Goal: Navigation & Orientation: Understand site structure

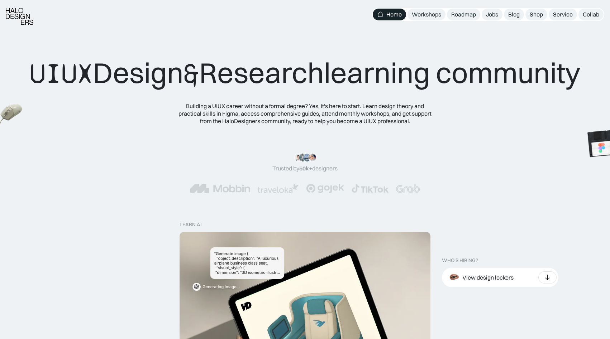
scroll to position [15, 0]
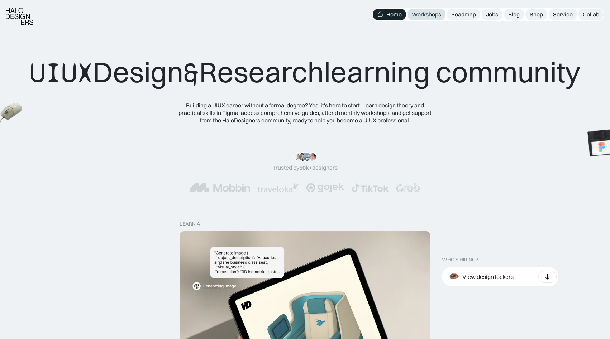
click at [429, 14] on font "Workshops" at bounding box center [426, 14] width 29 height 7
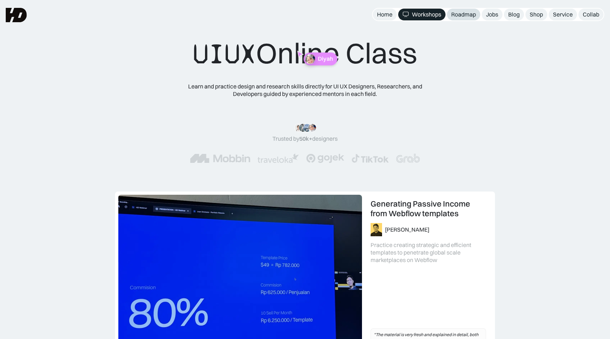
click at [453, 13] on font "Roadmap" at bounding box center [463, 14] width 25 height 7
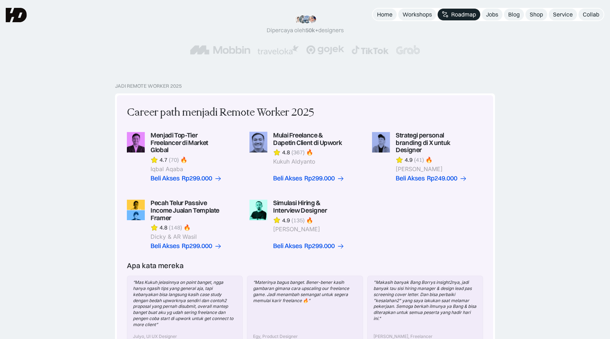
scroll to position [8, 0]
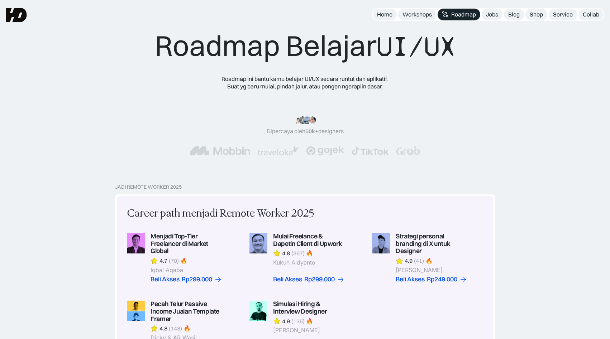
click at [12, 13] on img at bounding box center [16, 15] width 21 height 14
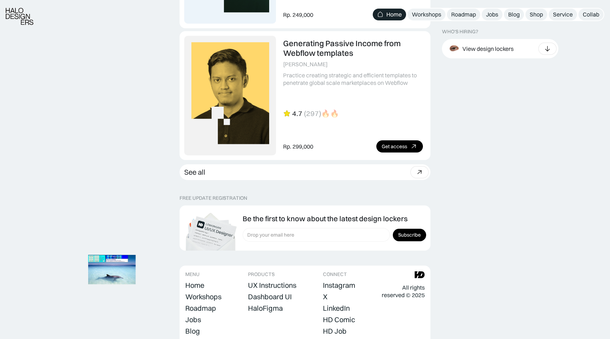
scroll to position [1942, 0]
